Goal: Navigation & Orientation: Understand site structure

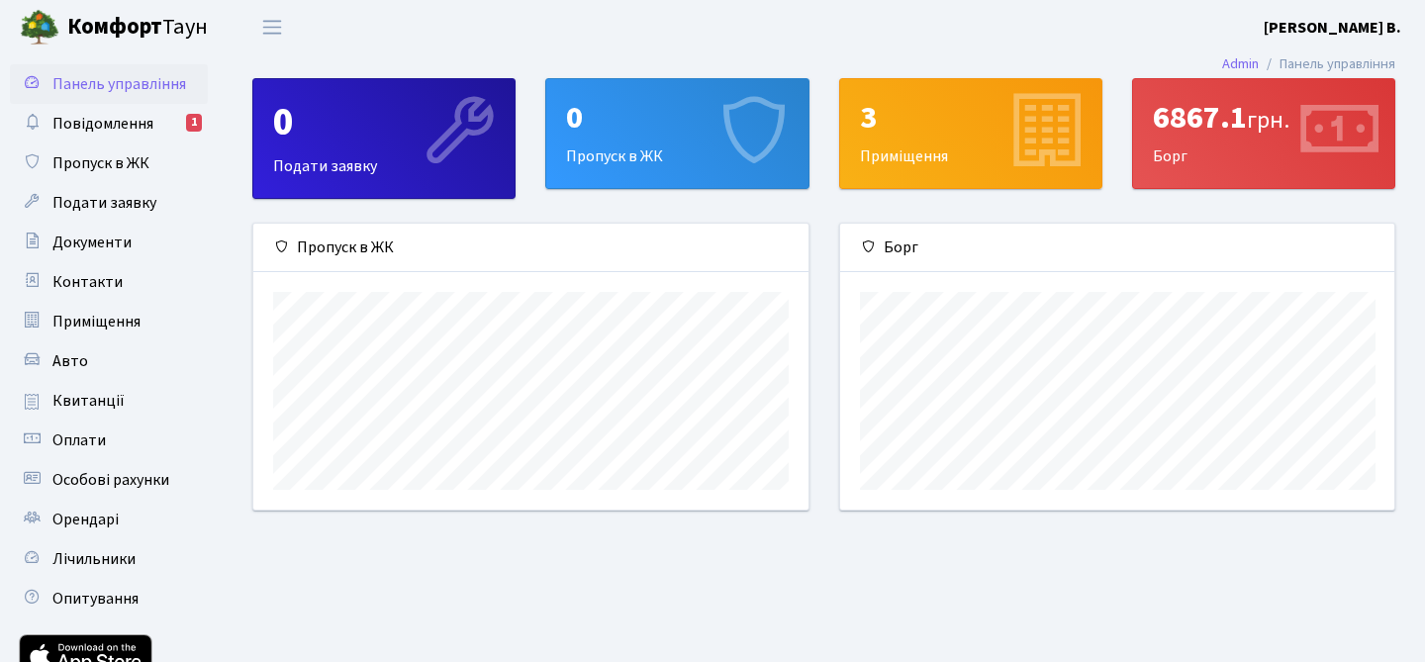
scroll to position [286, 554]
click at [142, 130] on span "Повідомлення" at bounding box center [102, 124] width 101 height 22
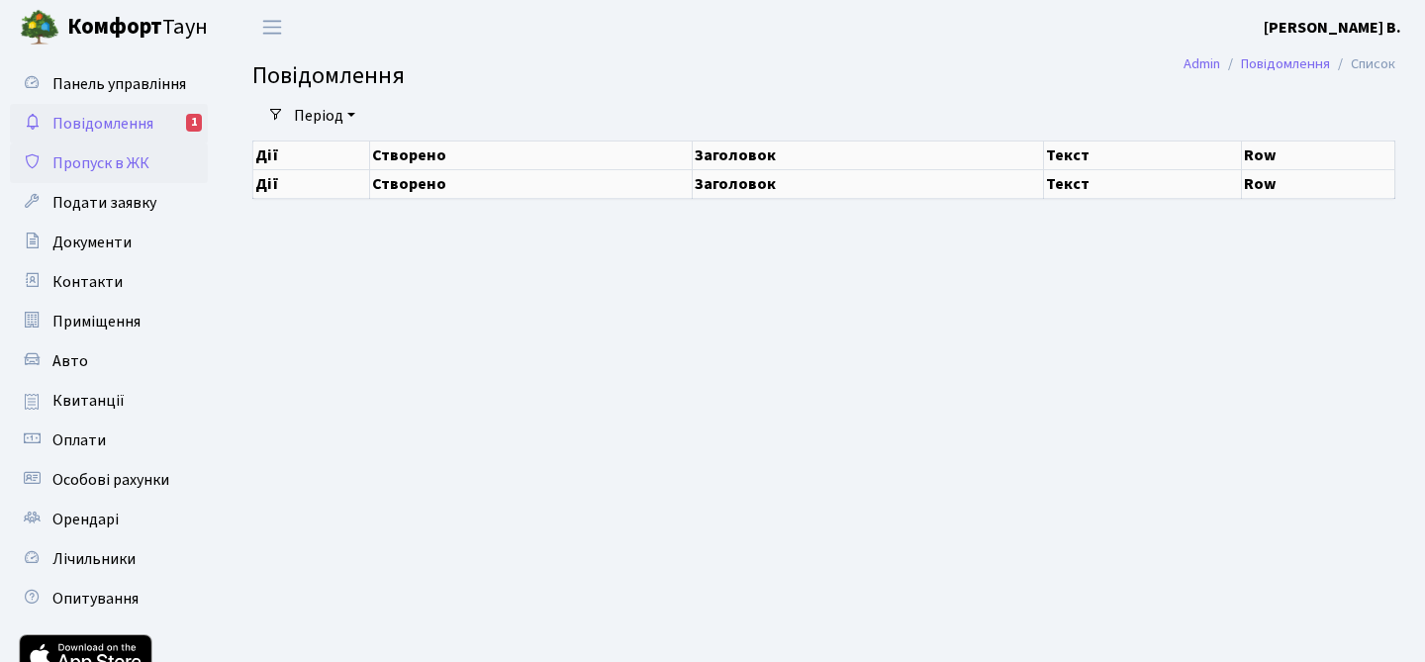
select select "25"
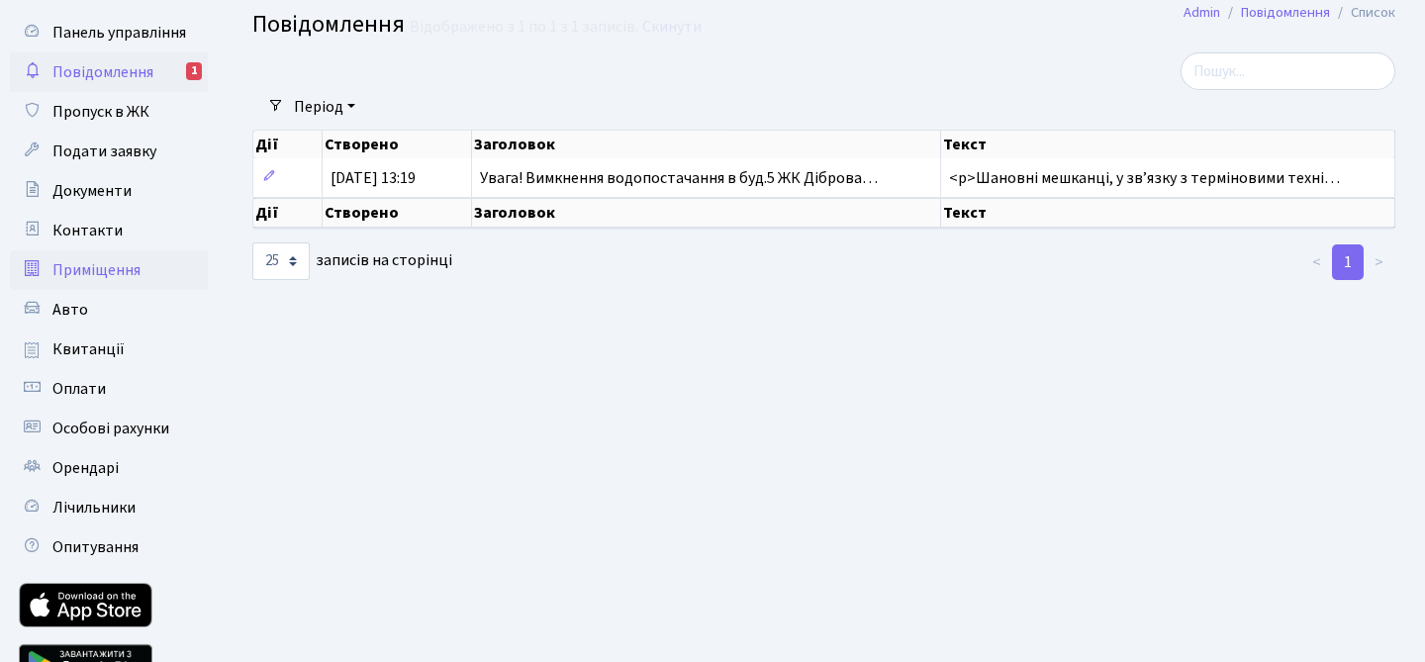
scroll to position [64, 0]
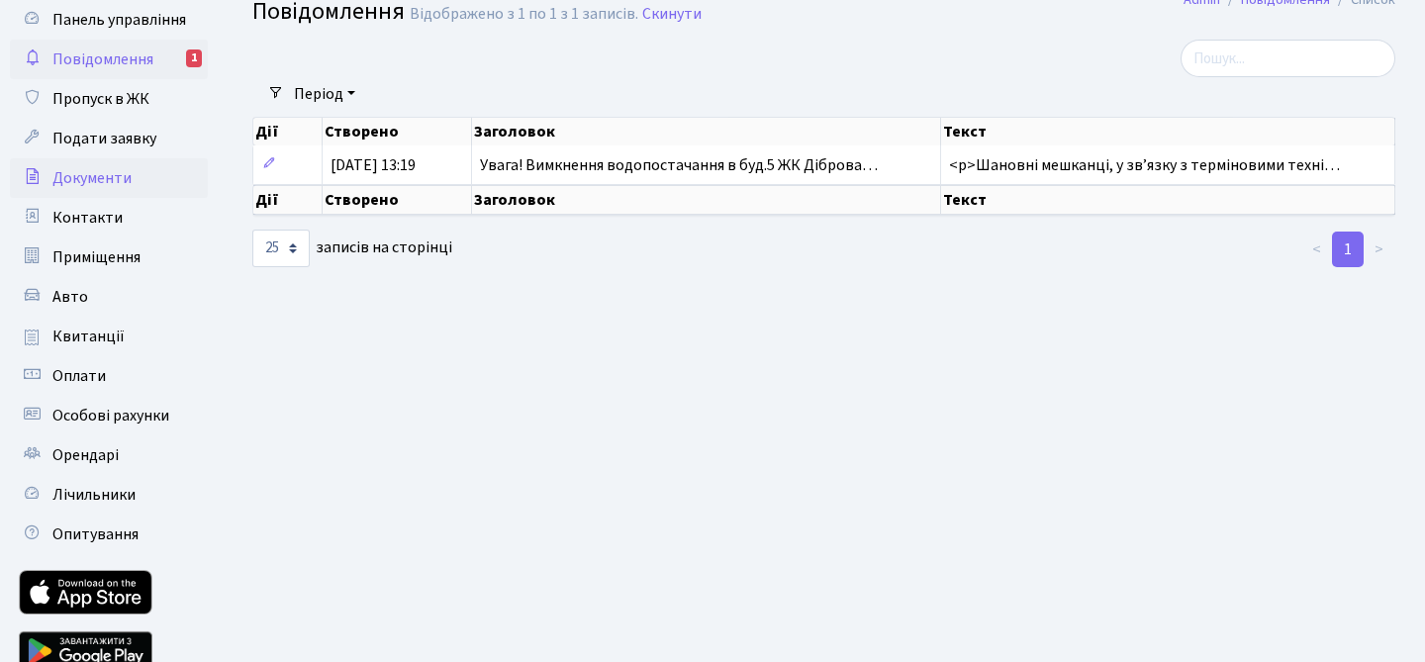
click at [115, 177] on span "Документи" at bounding box center [91, 178] width 79 height 22
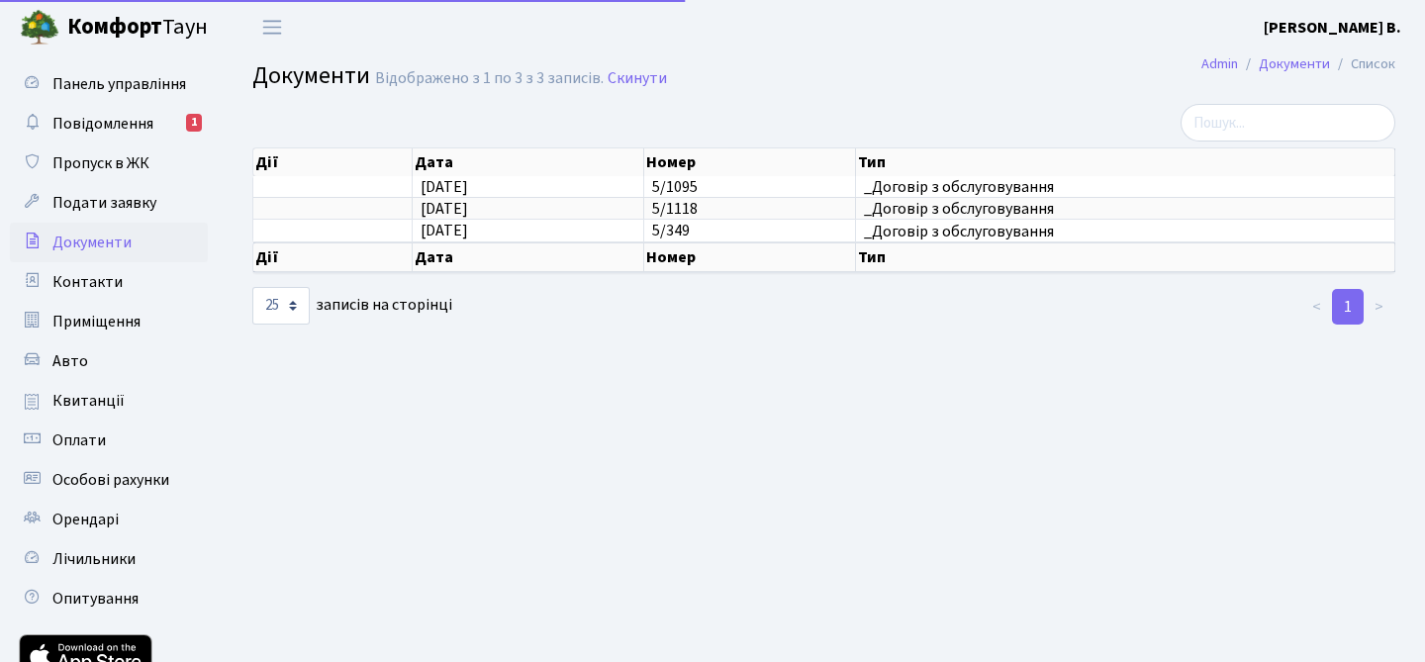
select select "25"
click at [111, 484] on span "Особові рахунки" at bounding box center [110, 480] width 117 height 22
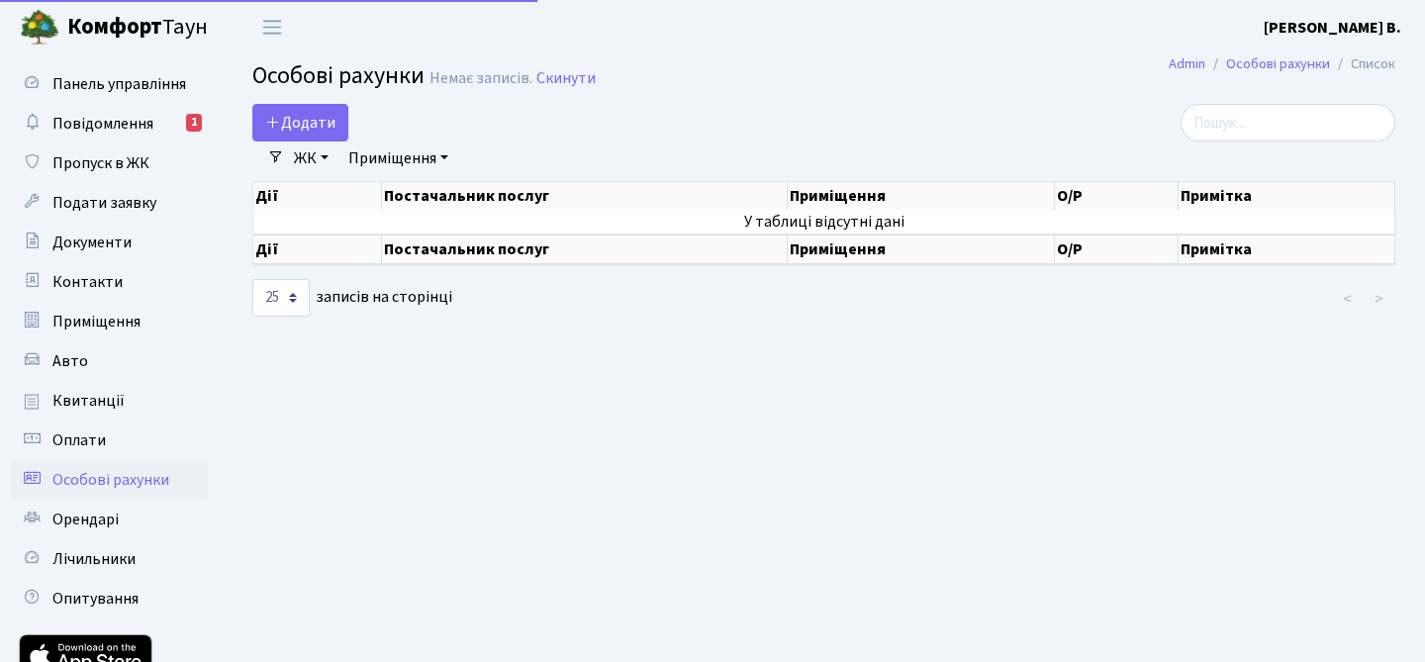
select select "25"
click at [107, 438] on link "Оплати" at bounding box center [109, 440] width 198 height 40
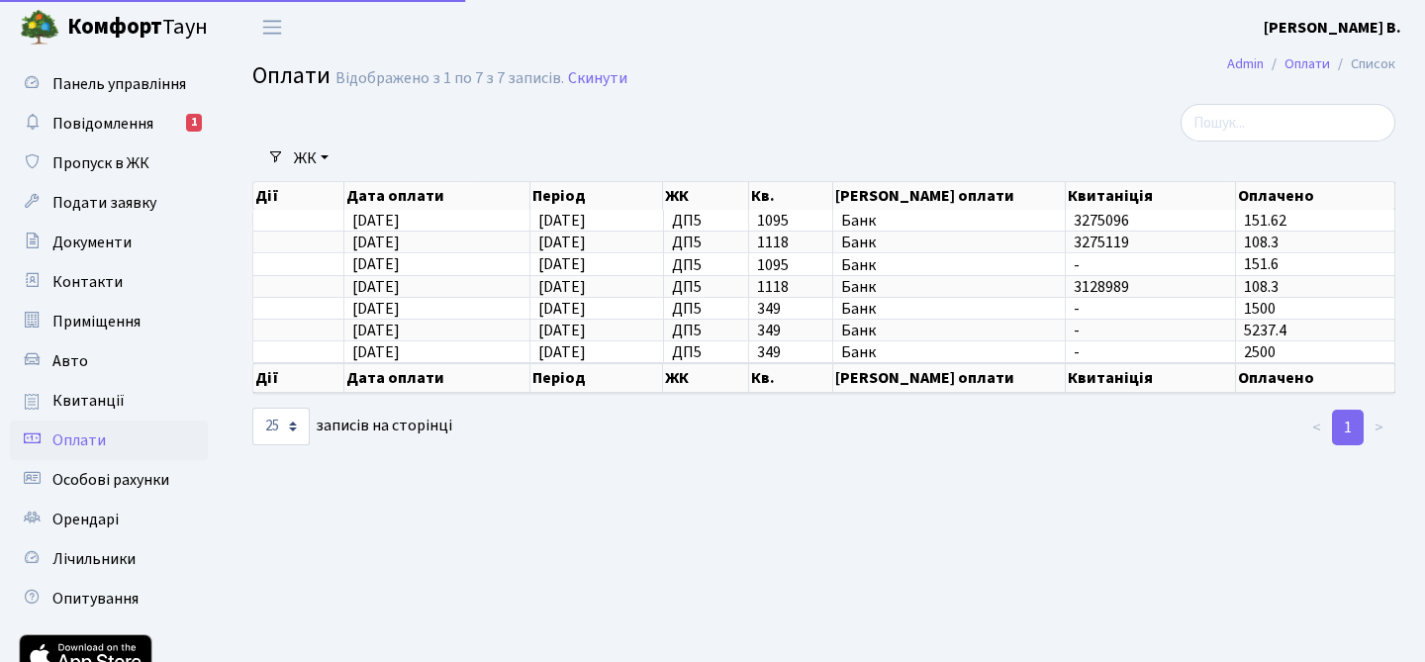
select select "25"
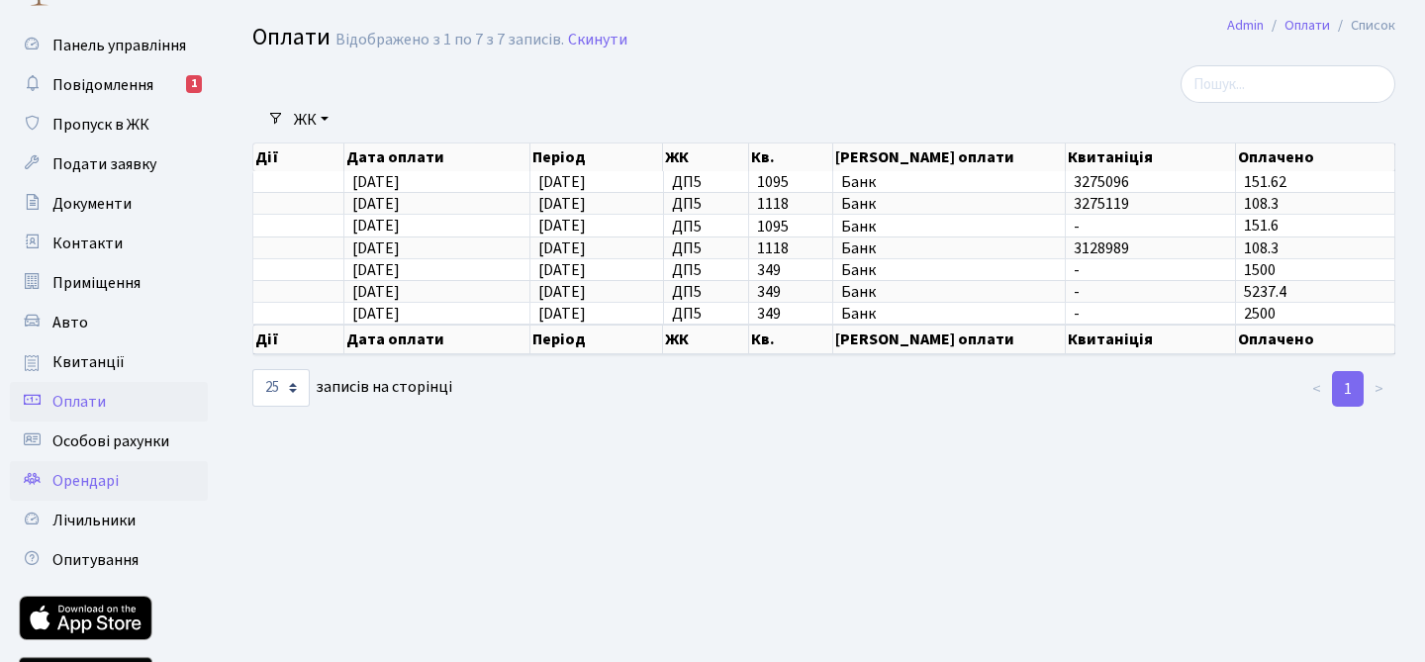
scroll to position [45, 0]
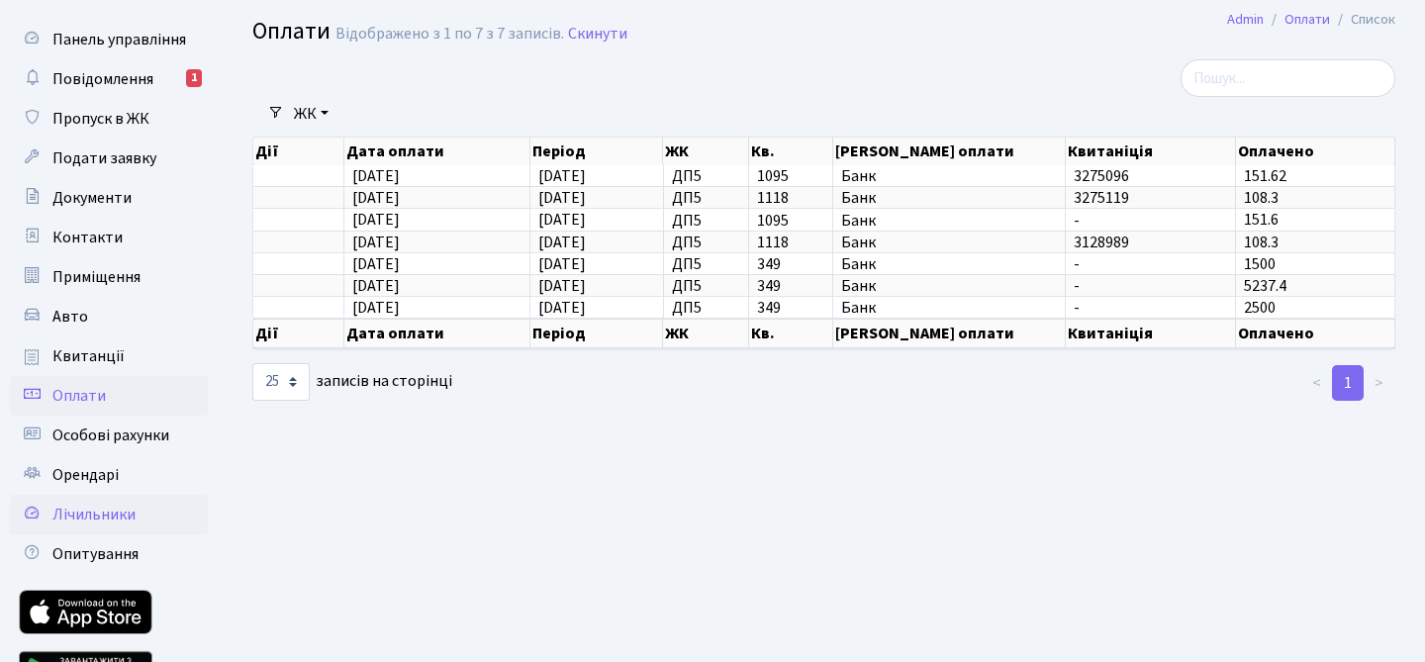
click at [111, 516] on span "Лічильники" at bounding box center [93, 515] width 83 height 22
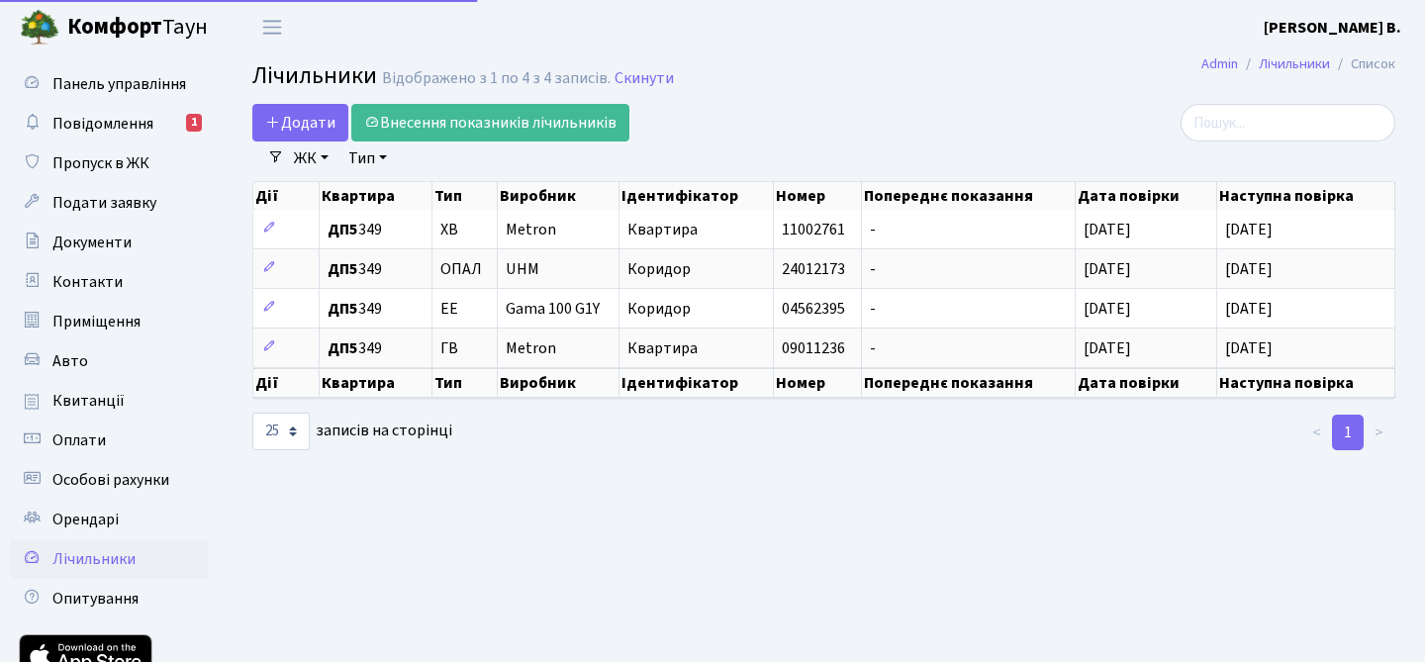
select select "25"
click at [106, 238] on span "Документи" at bounding box center [91, 243] width 79 height 22
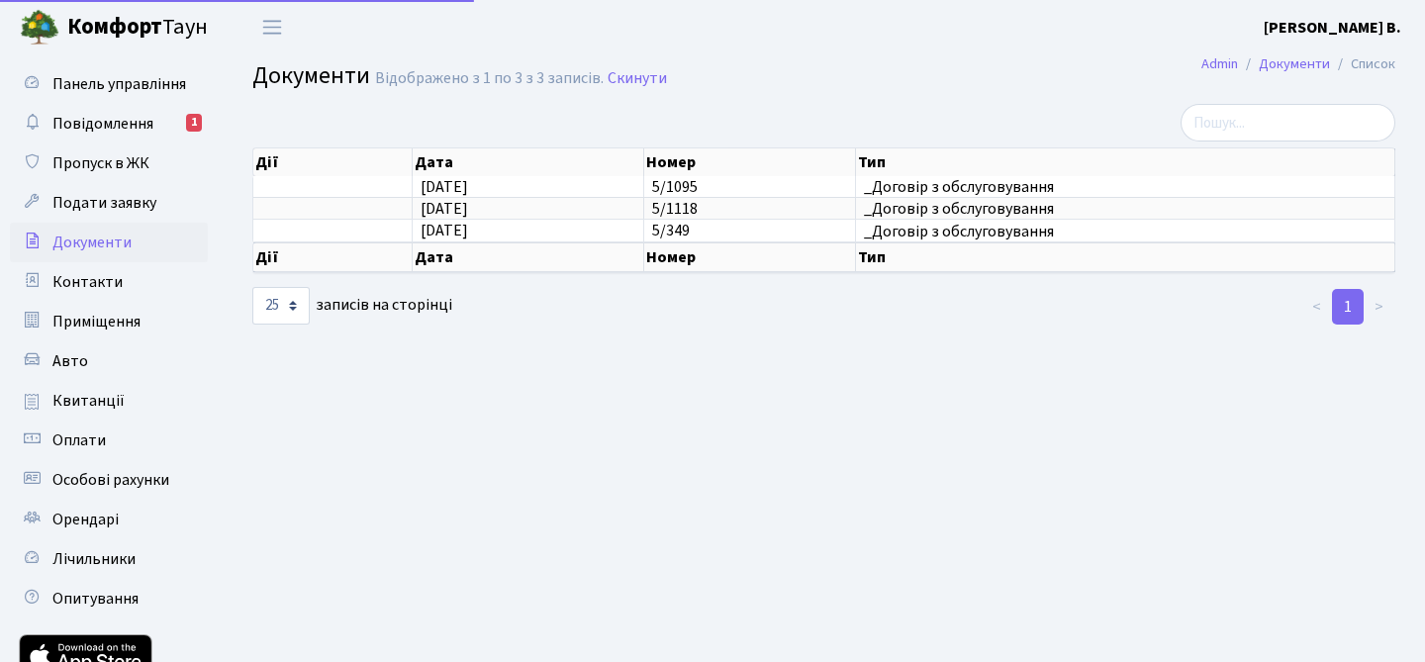
select select "25"
click at [115, 87] on span "Панель управління" at bounding box center [119, 84] width 134 height 22
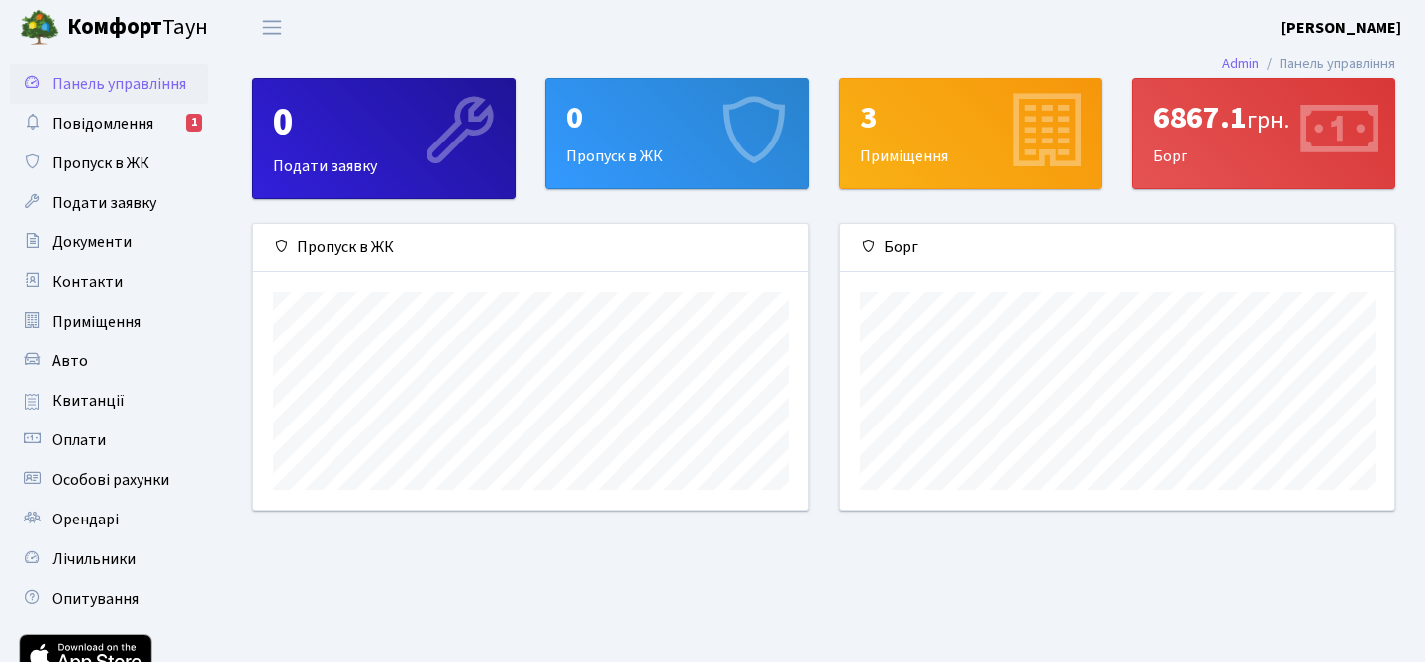
scroll to position [286, 554]
click at [1250, 130] on div "6867.1 грн." at bounding box center [1264, 118] width 222 height 38
click at [1344, 126] on icon at bounding box center [1337, 133] width 94 height 94
click at [1161, 157] on div "6867.1 грн. Борг" at bounding box center [1263, 133] width 261 height 109
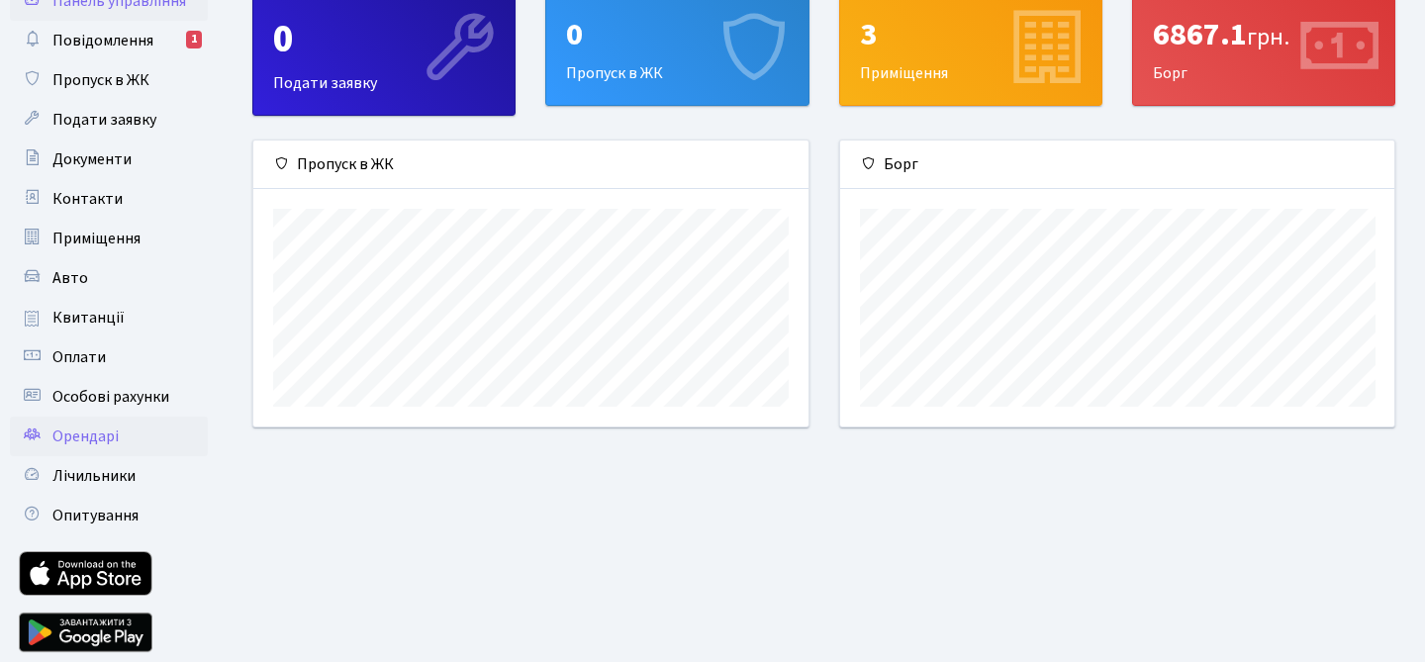
scroll to position [4, 0]
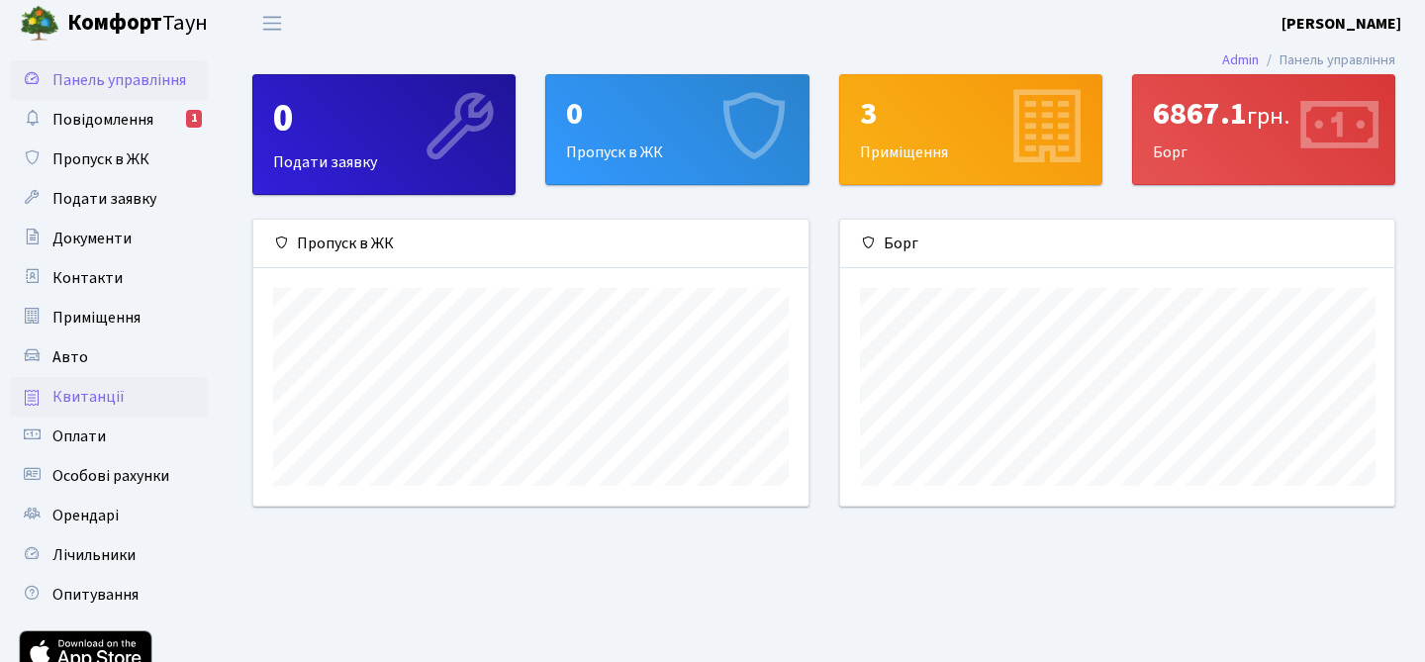
click at [109, 397] on span "Квитанції" at bounding box center [88, 397] width 72 height 22
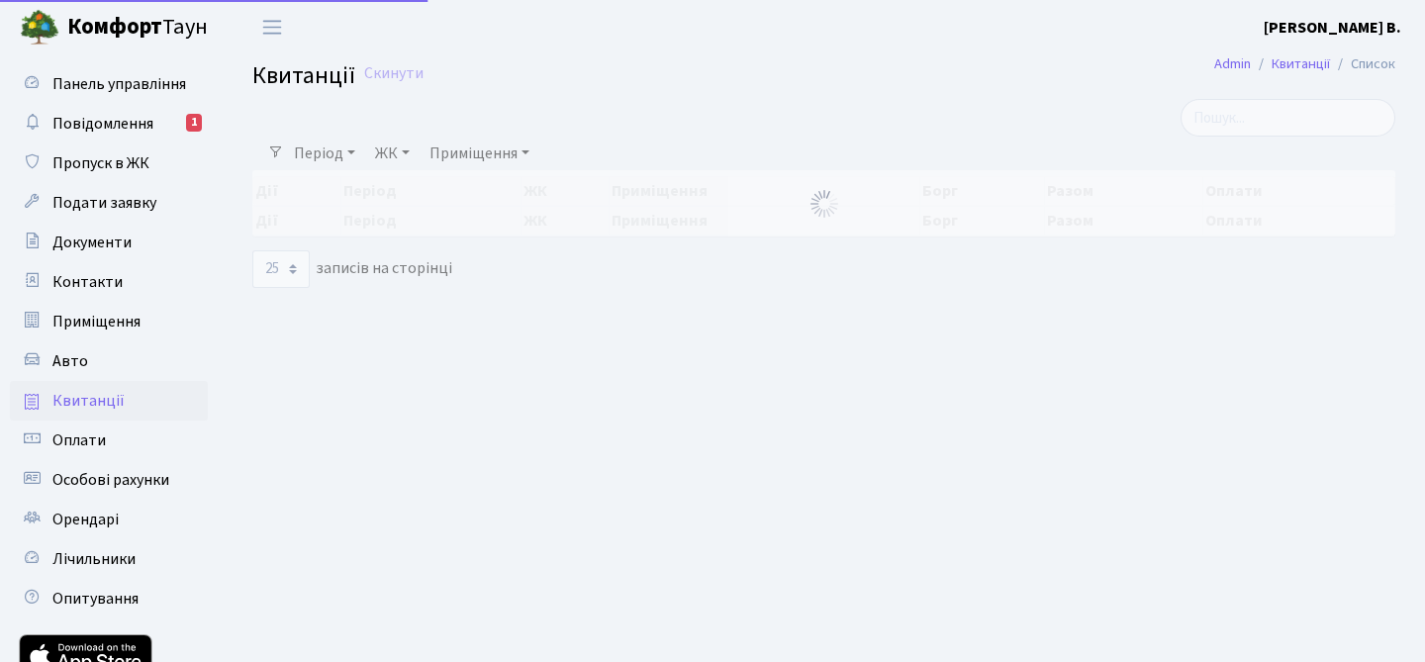
select select "25"
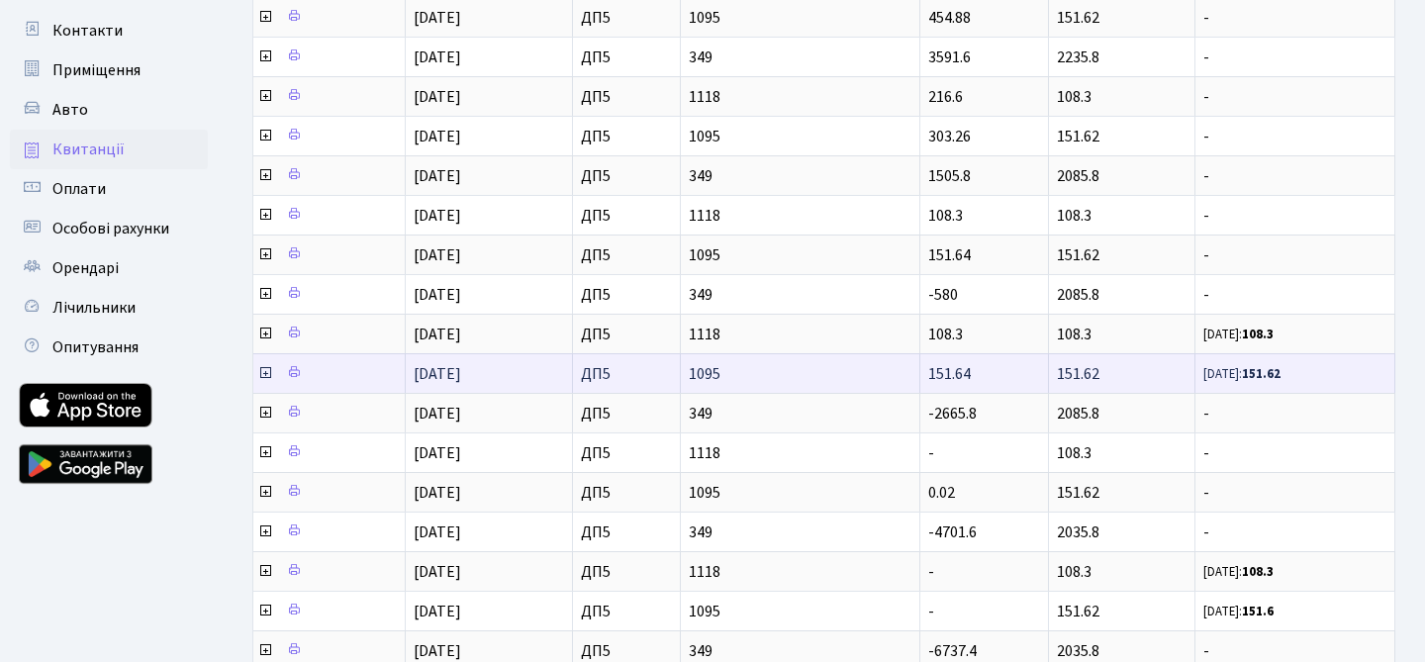
scroll to position [252, 0]
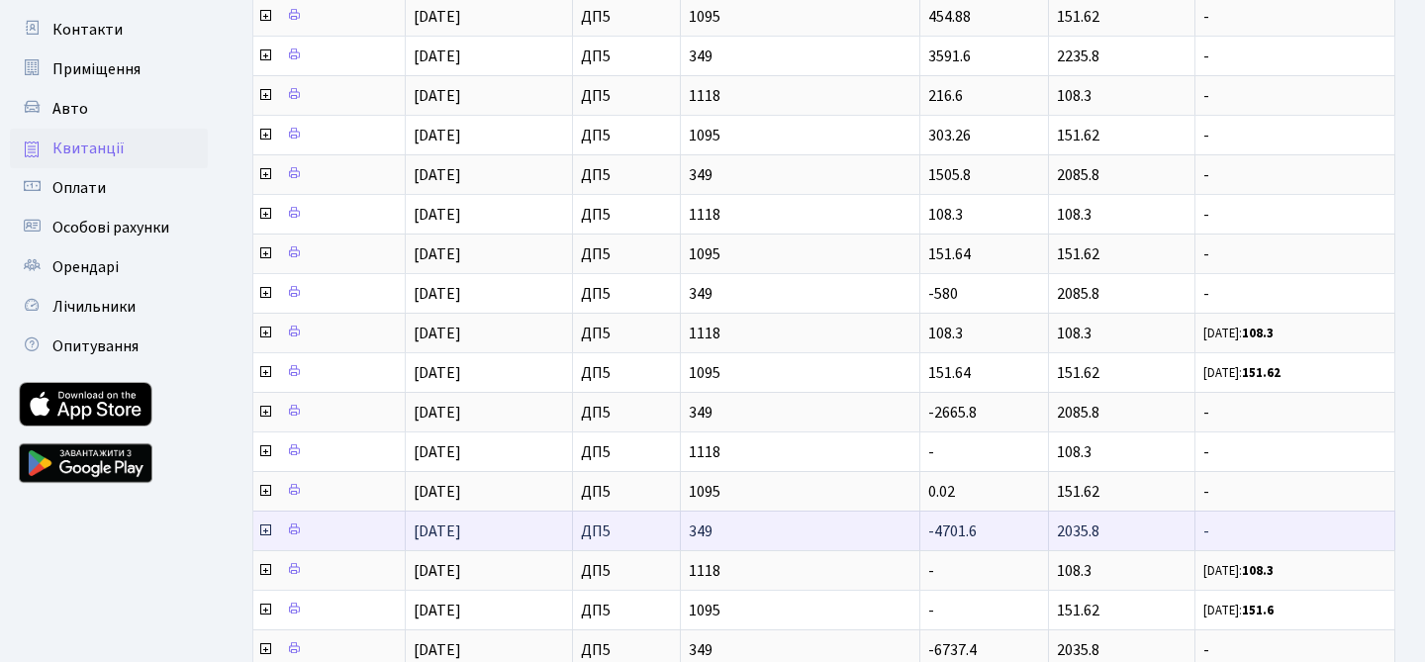
click at [856, 537] on span "349" at bounding box center [800, 531] width 223 height 16
click at [1038, 536] on td "-4701.6" at bounding box center [984, 531] width 129 height 40
click at [1198, 522] on td "-" at bounding box center [1295, 531] width 200 height 40
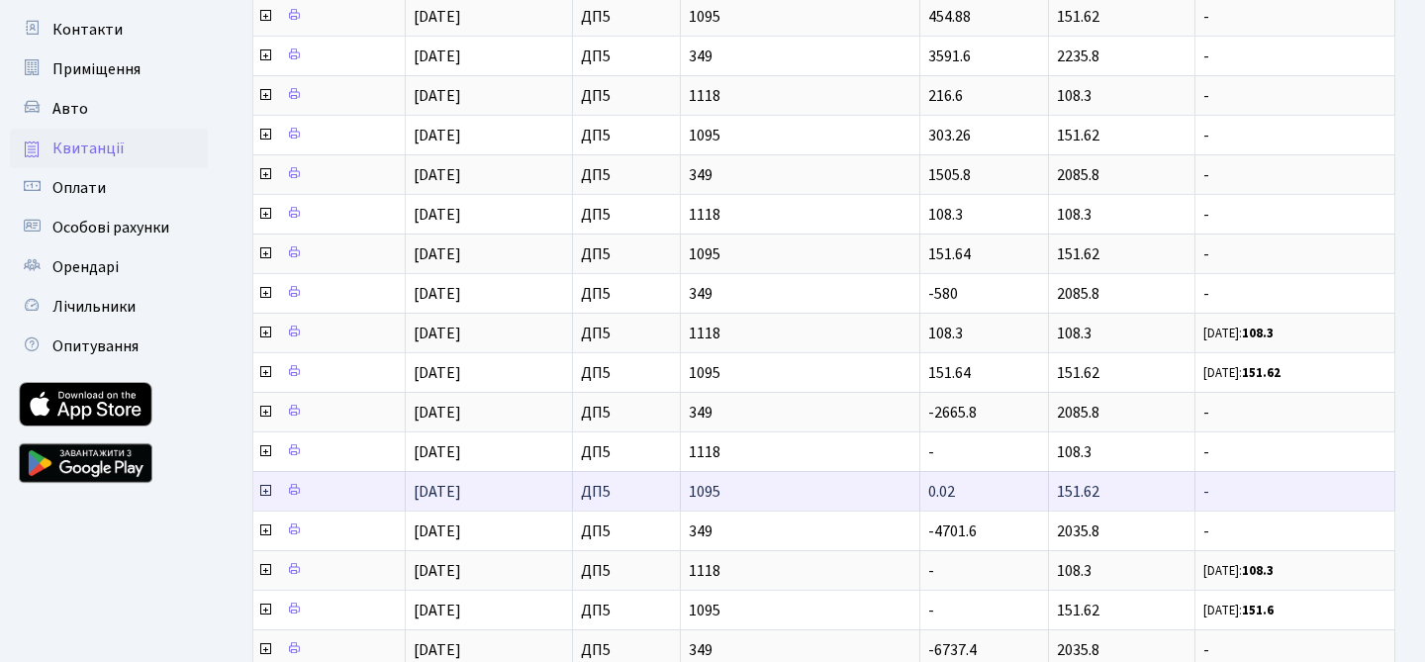
click at [1092, 478] on td "151.62" at bounding box center [1122, 491] width 147 height 40
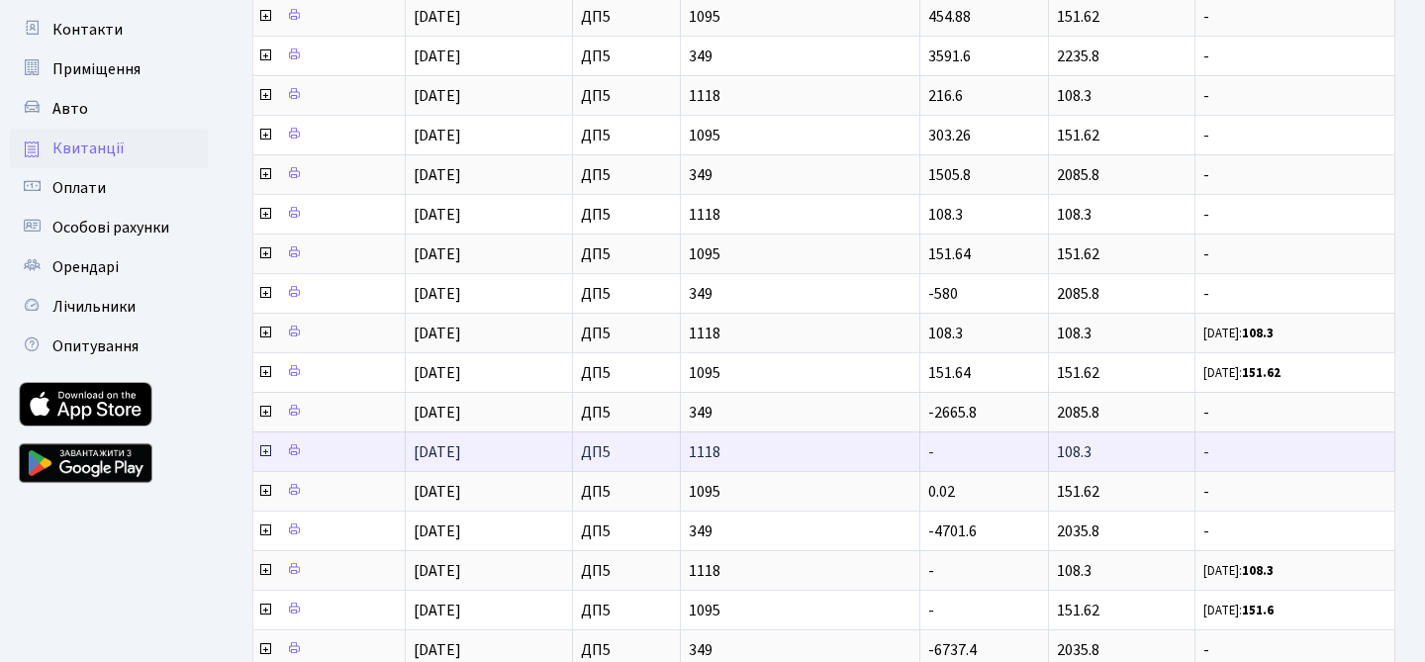
click at [1099, 438] on td "108.3" at bounding box center [1122, 451] width 147 height 40
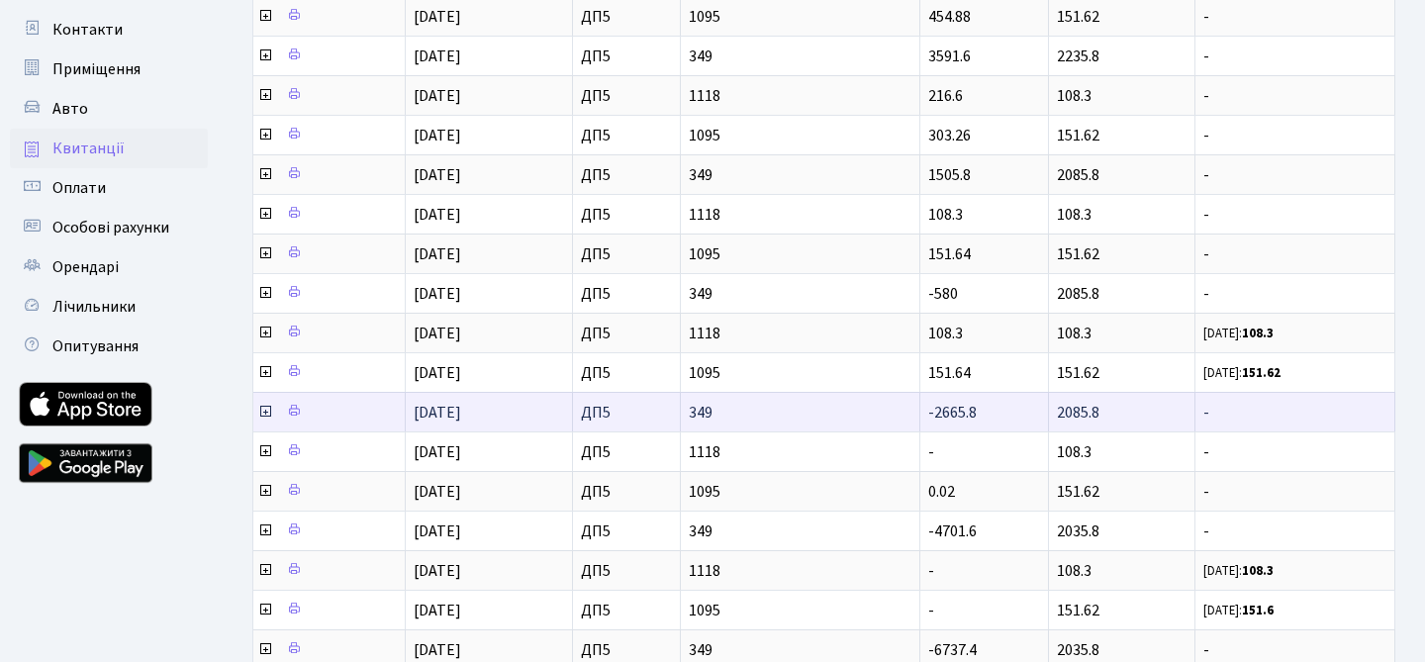
click at [1100, 410] on td "2085.8" at bounding box center [1122, 412] width 147 height 40
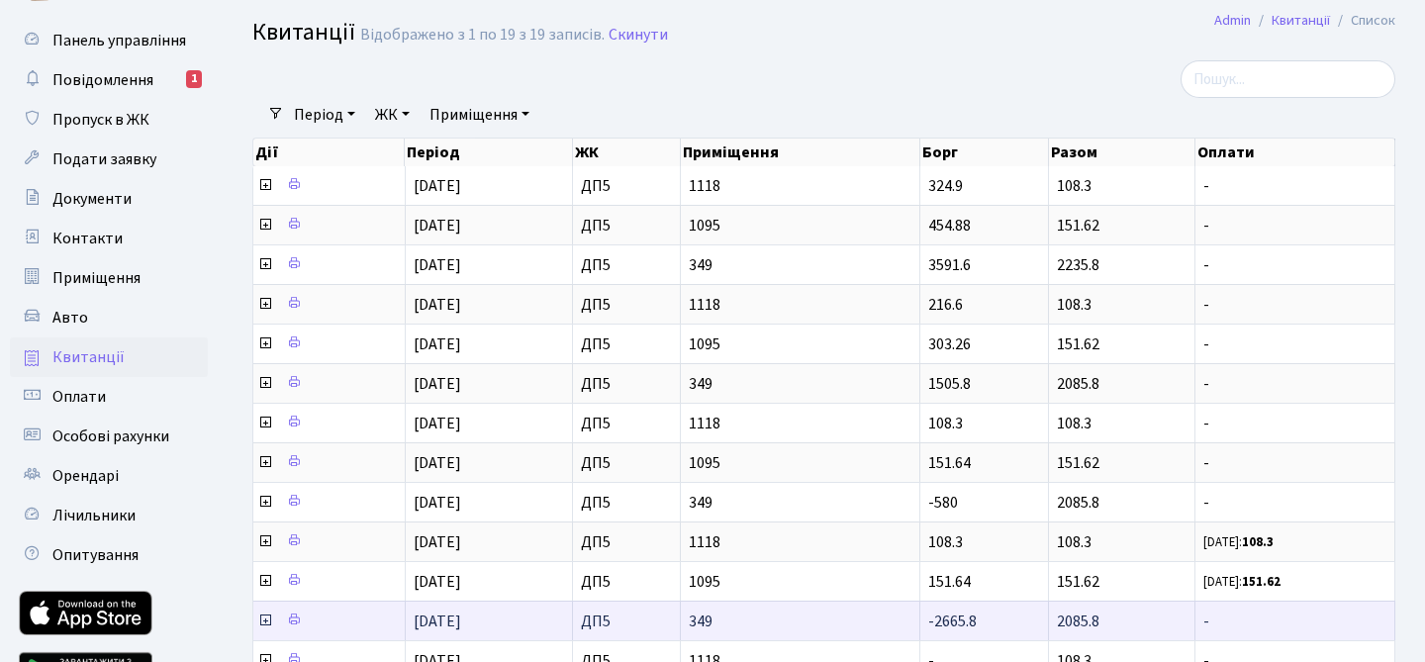
scroll to position [0, 0]
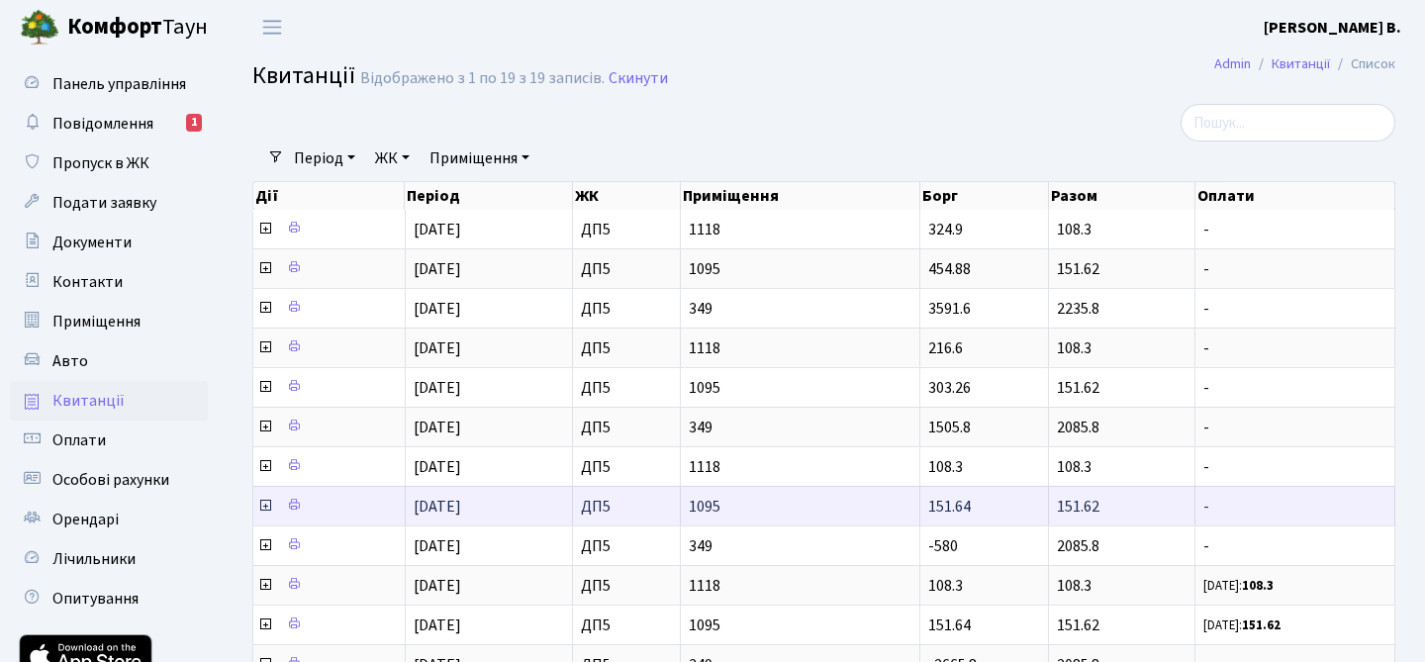
click at [1081, 490] on td "151.62" at bounding box center [1122, 506] width 147 height 40
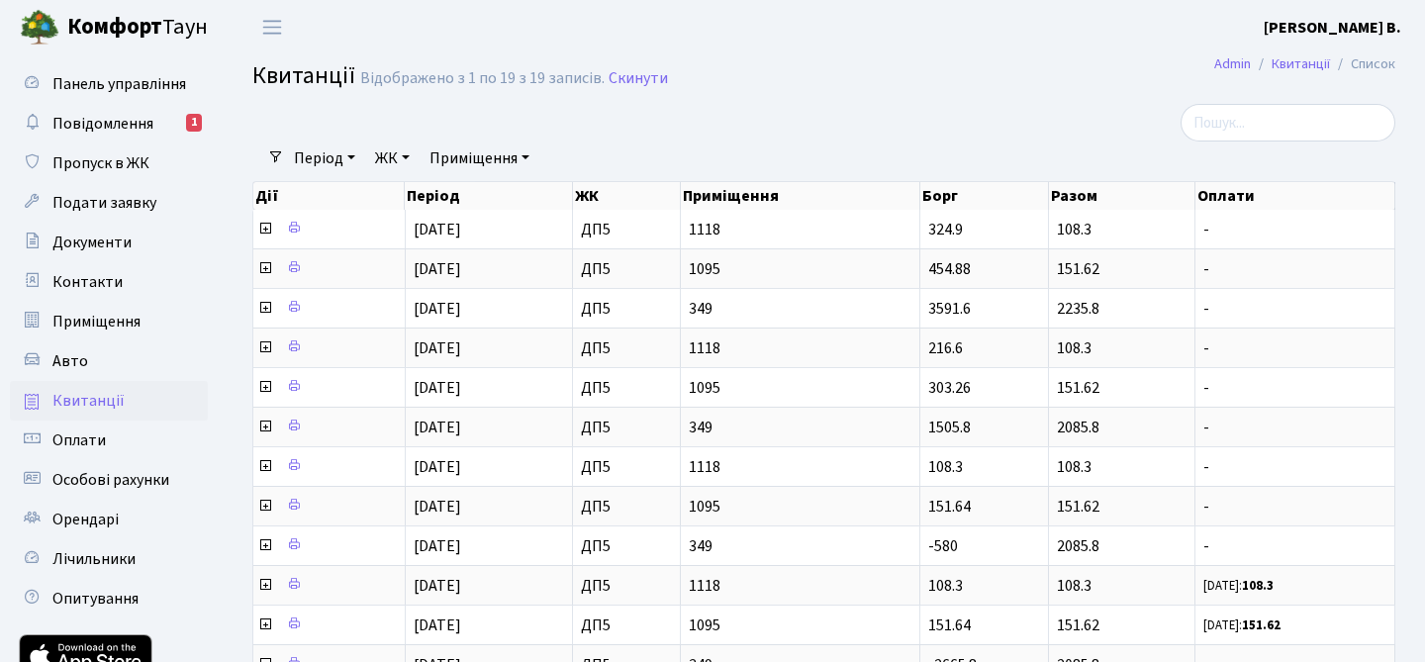
scroll to position [175, 0]
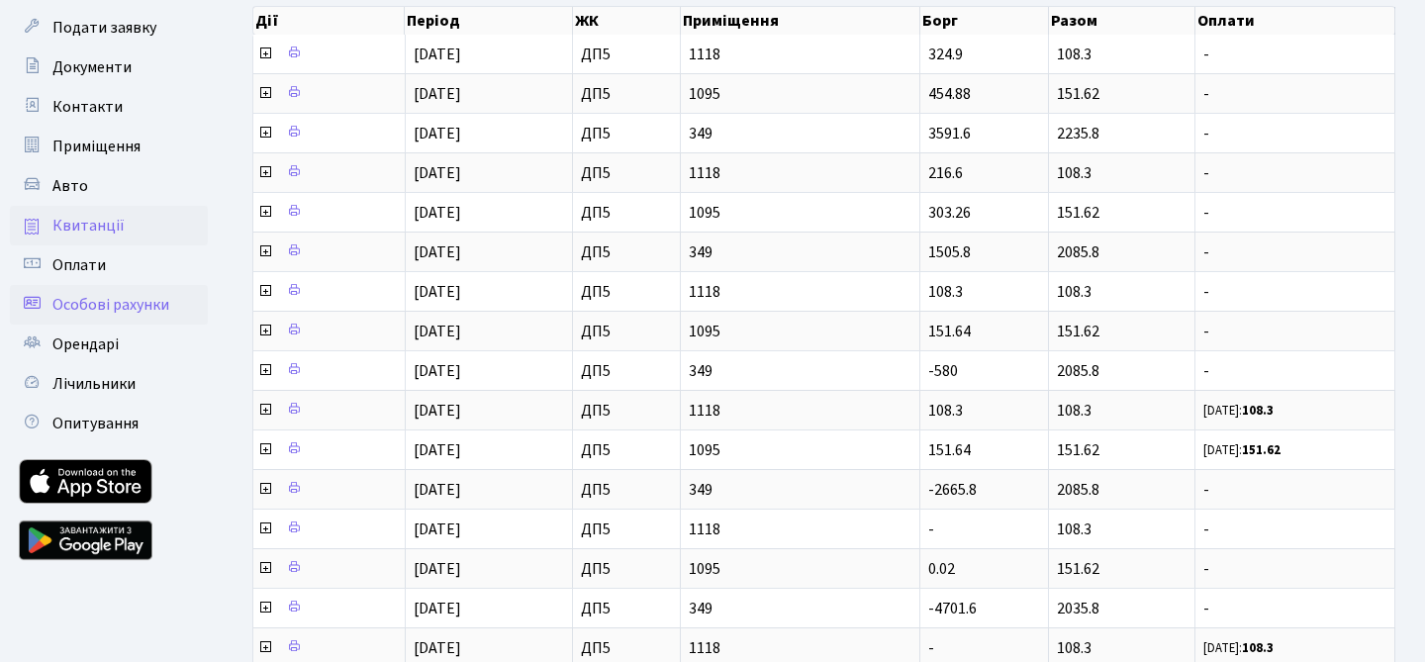
click at [114, 301] on span "Особові рахунки" at bounding box center [110, 305] width 117 height 22
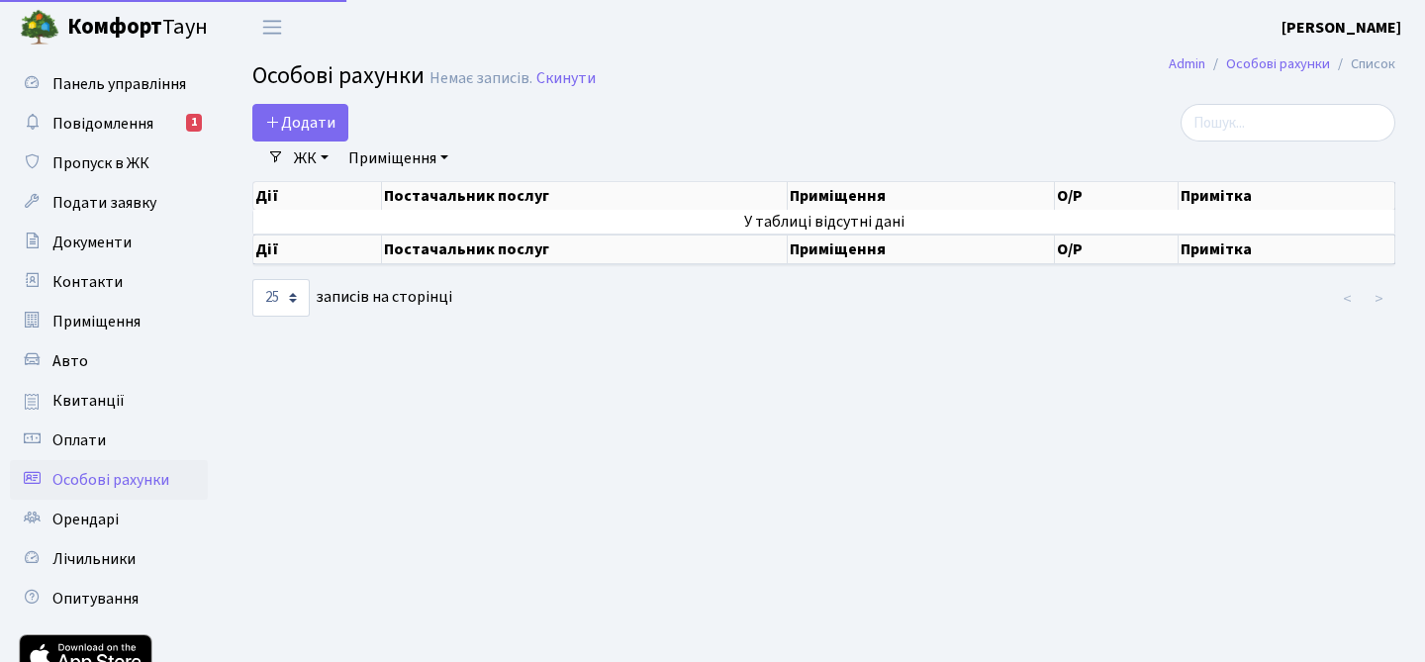
select select "25"
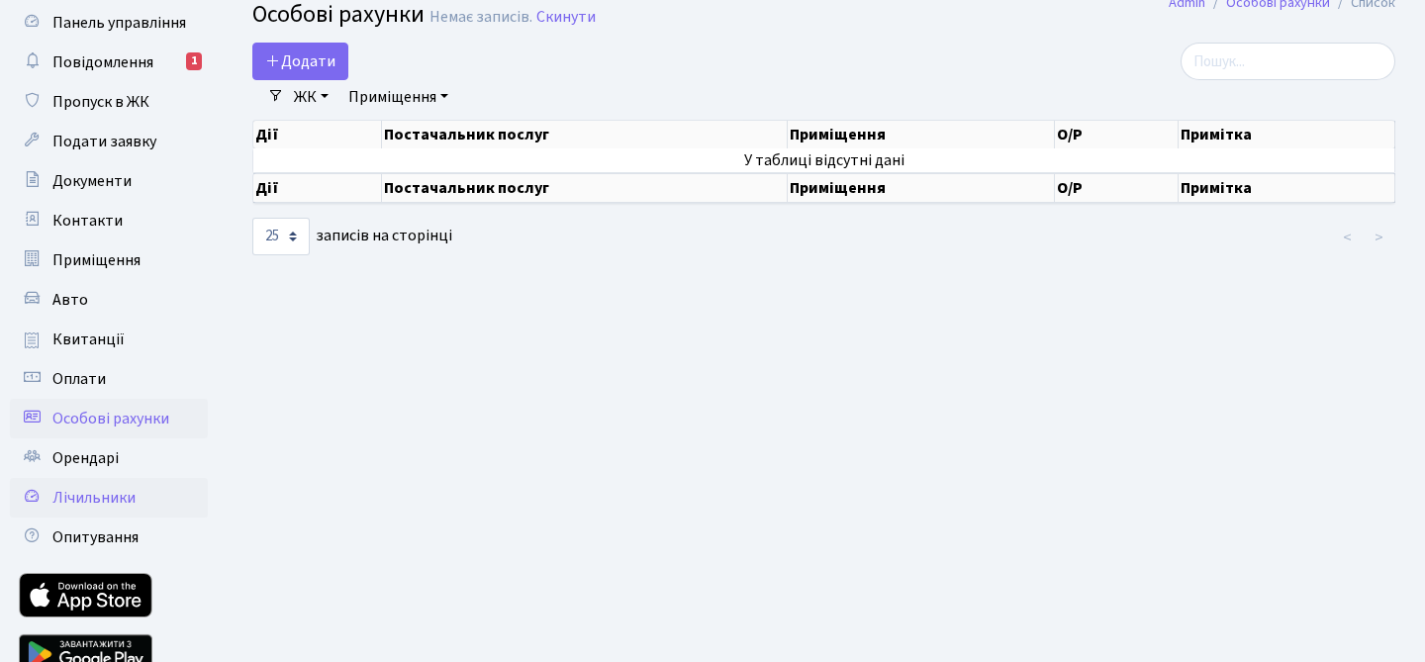
scroll to position [64, 0]
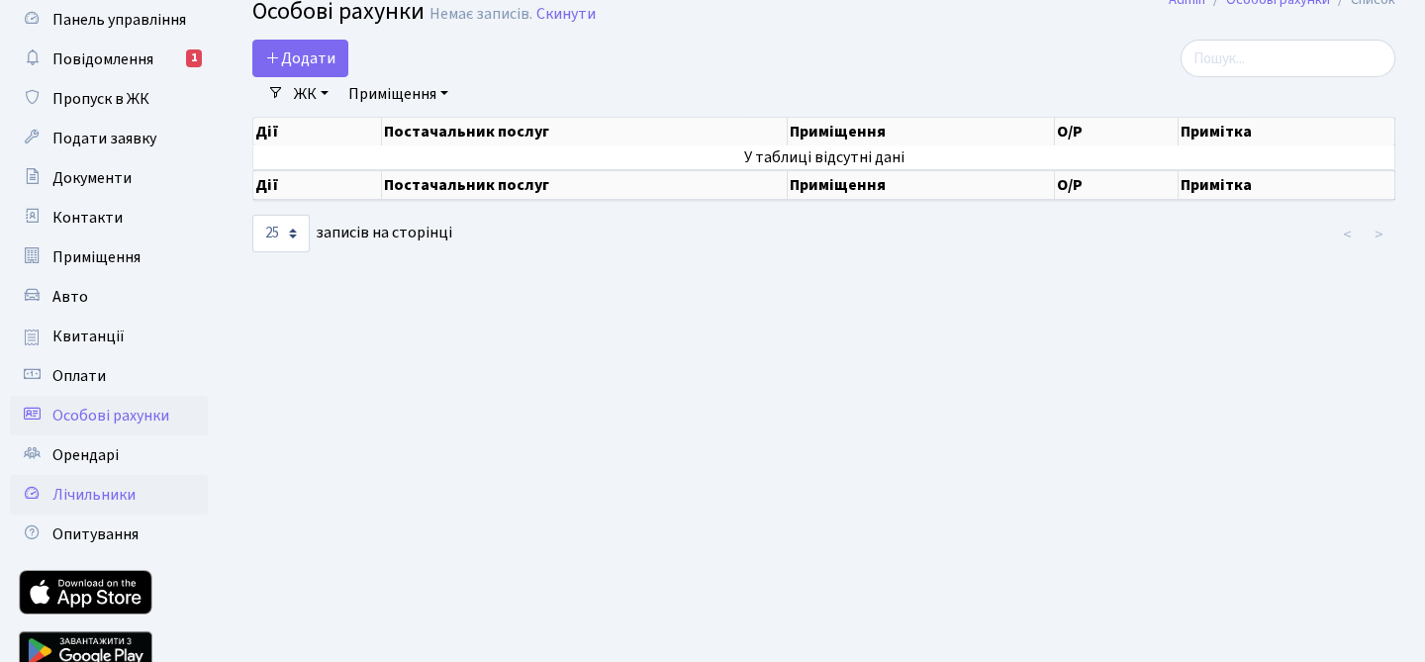
click at [85, 496] on span "Лічильники" at bounding box center [93, 495] width 83 height 22
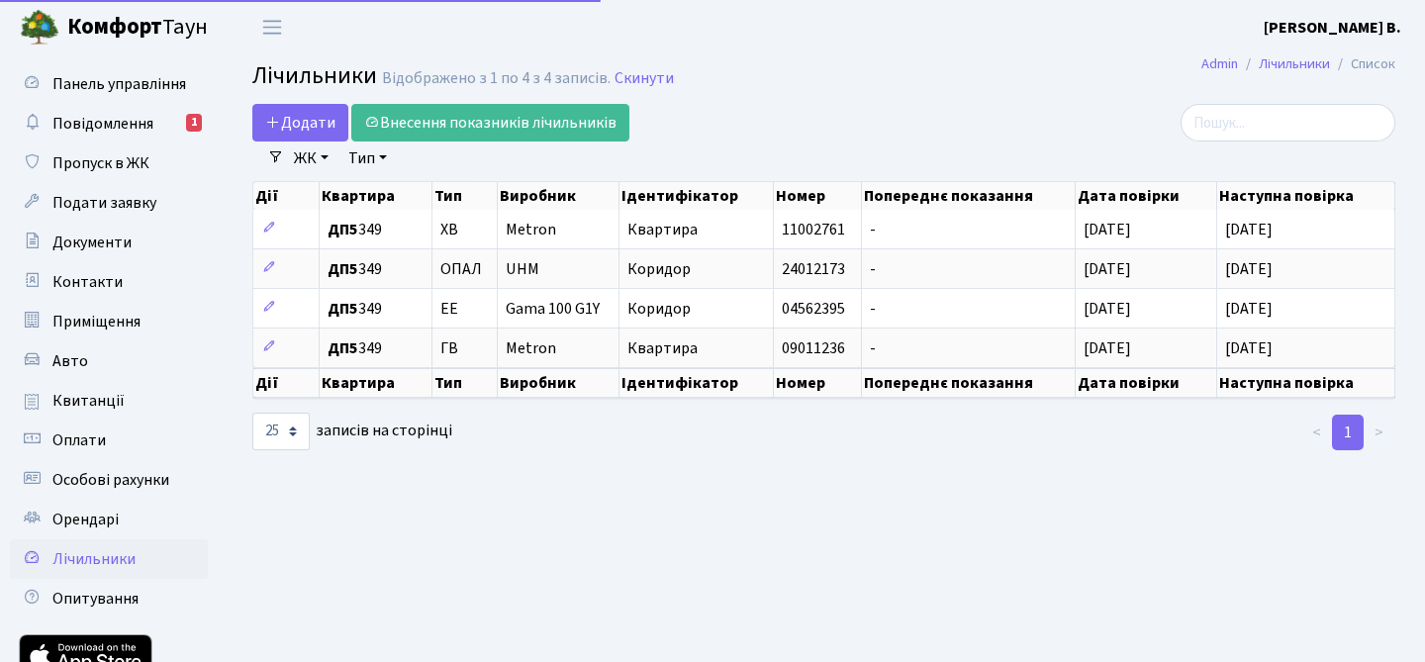
select select "25"
